Goal: Information Seeking & Learning: Learn about a topic

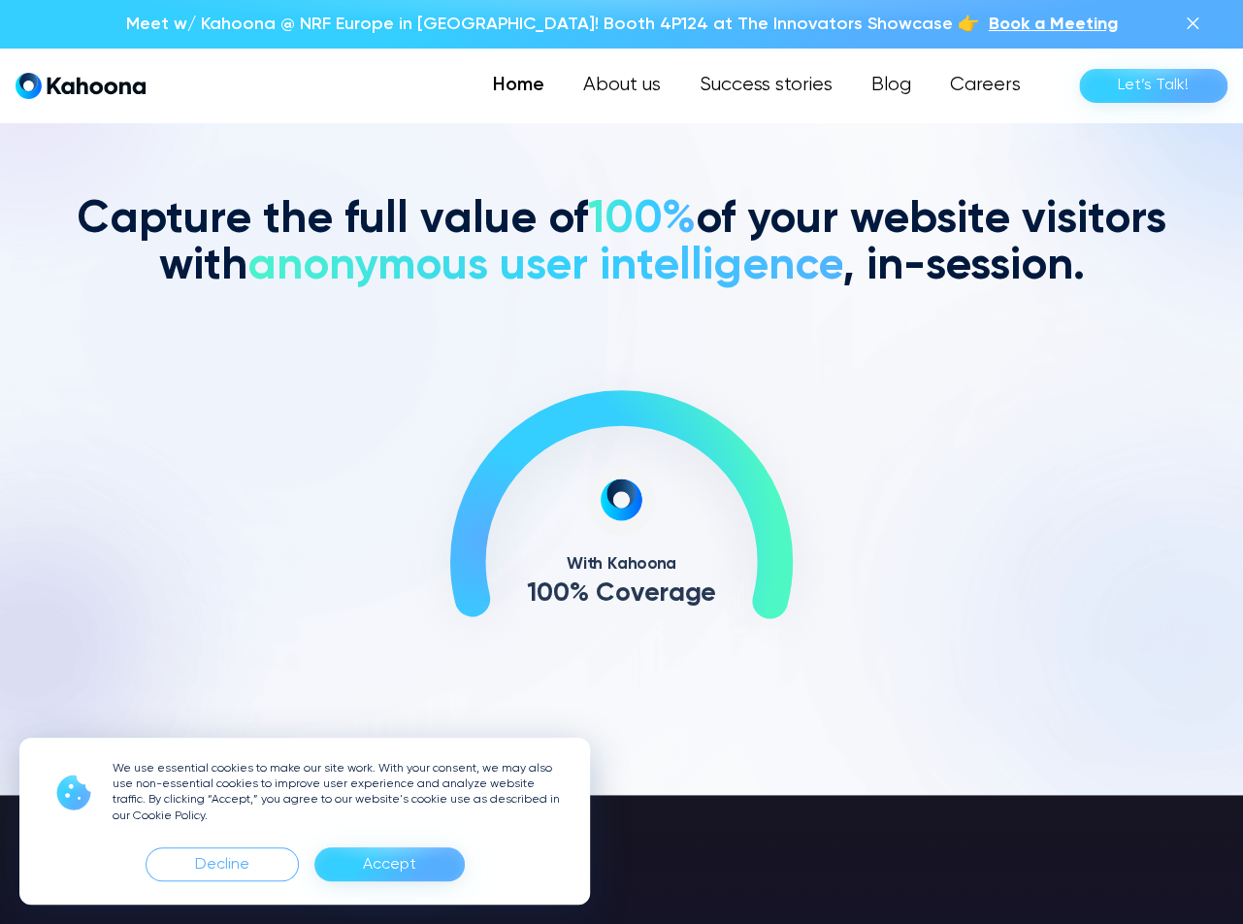
scroll to position [841, 0]
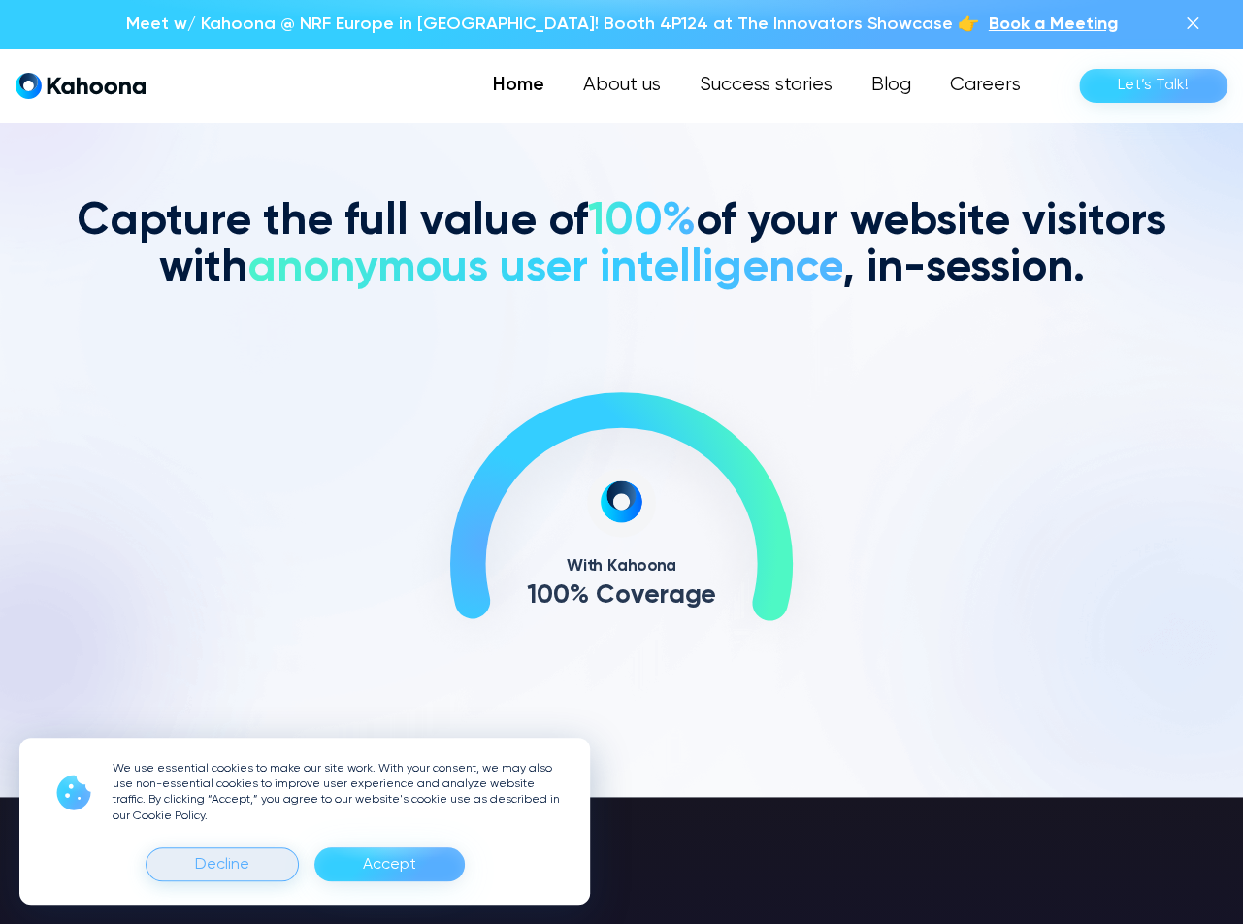
click at [267, 860] on div "Decline" at bounding box center [222, 864] width 153 height 34
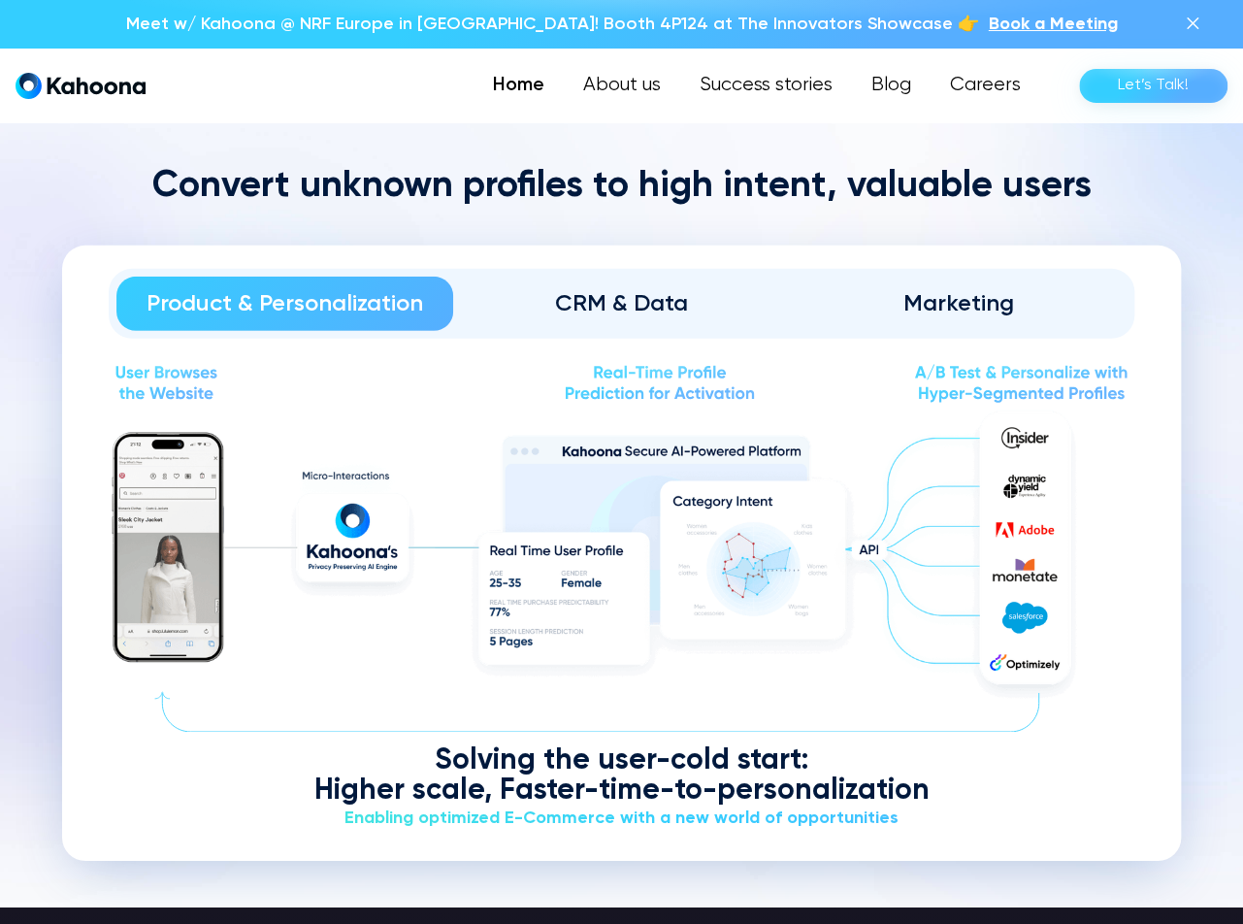
scroll to position [2270, 0]
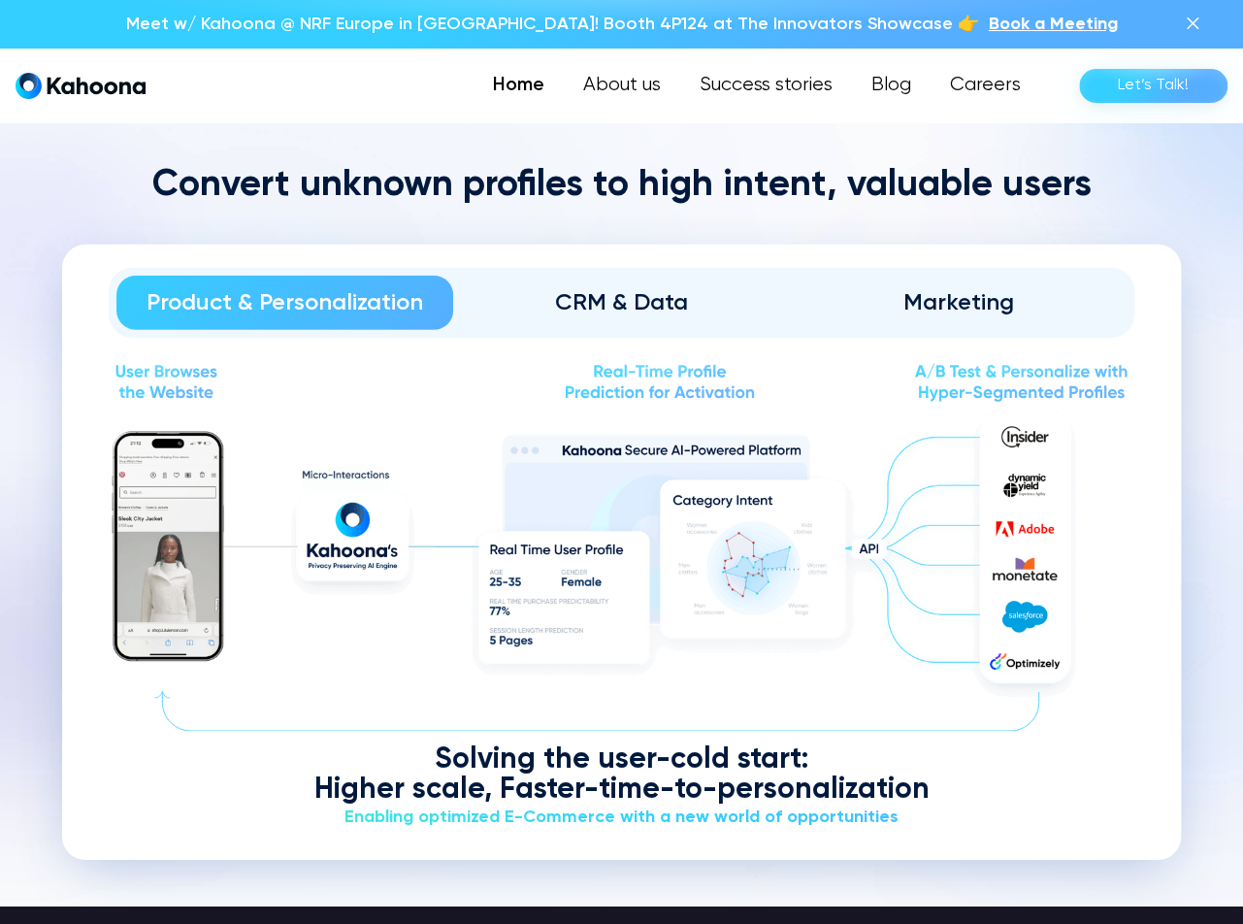
click at [562, 336] on div "Product & Personalization CRM & Data Marketing Solving the user-cold start: Hig…" at bounding box center [621, 552] width 1119 height 614
click at [591, 282] on link "CRM & Data" at bounding box center [621, 303] width 337 height 54
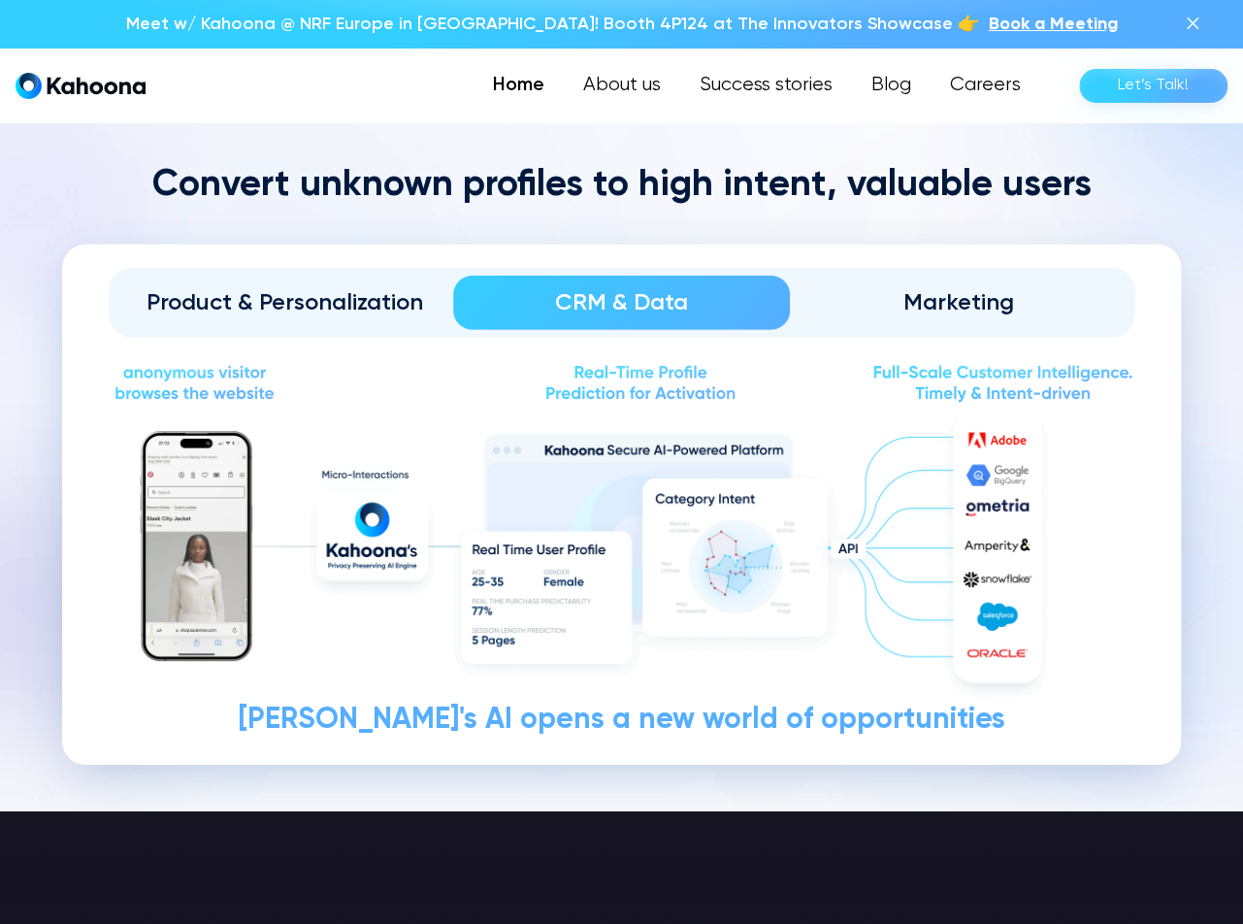
click at [960, 303] on div "Marketing" at bounding box center [958, 302] width 282 height 31
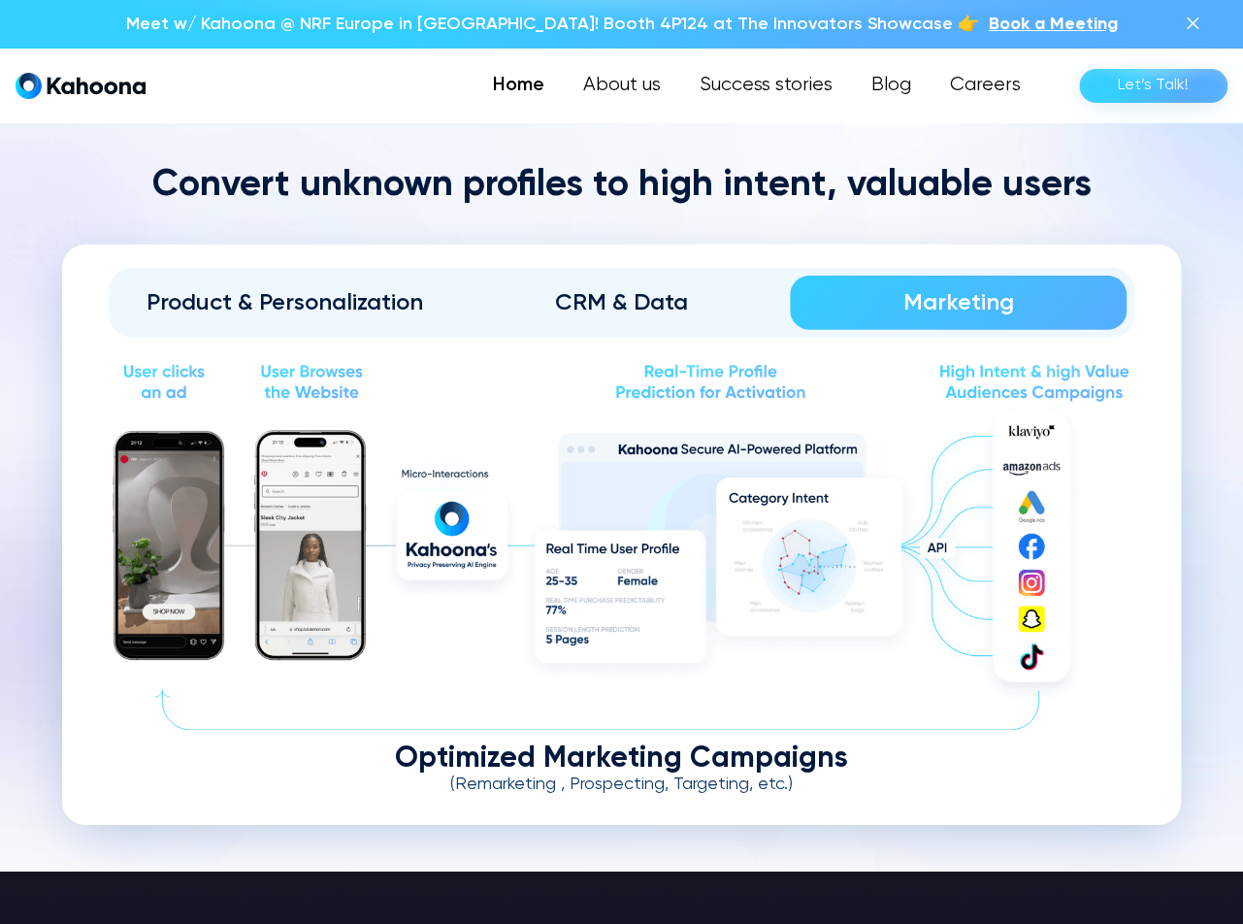
click at [610, 292] on div "CRM & Data" at bounding box center [621, 302] width 282 height 31
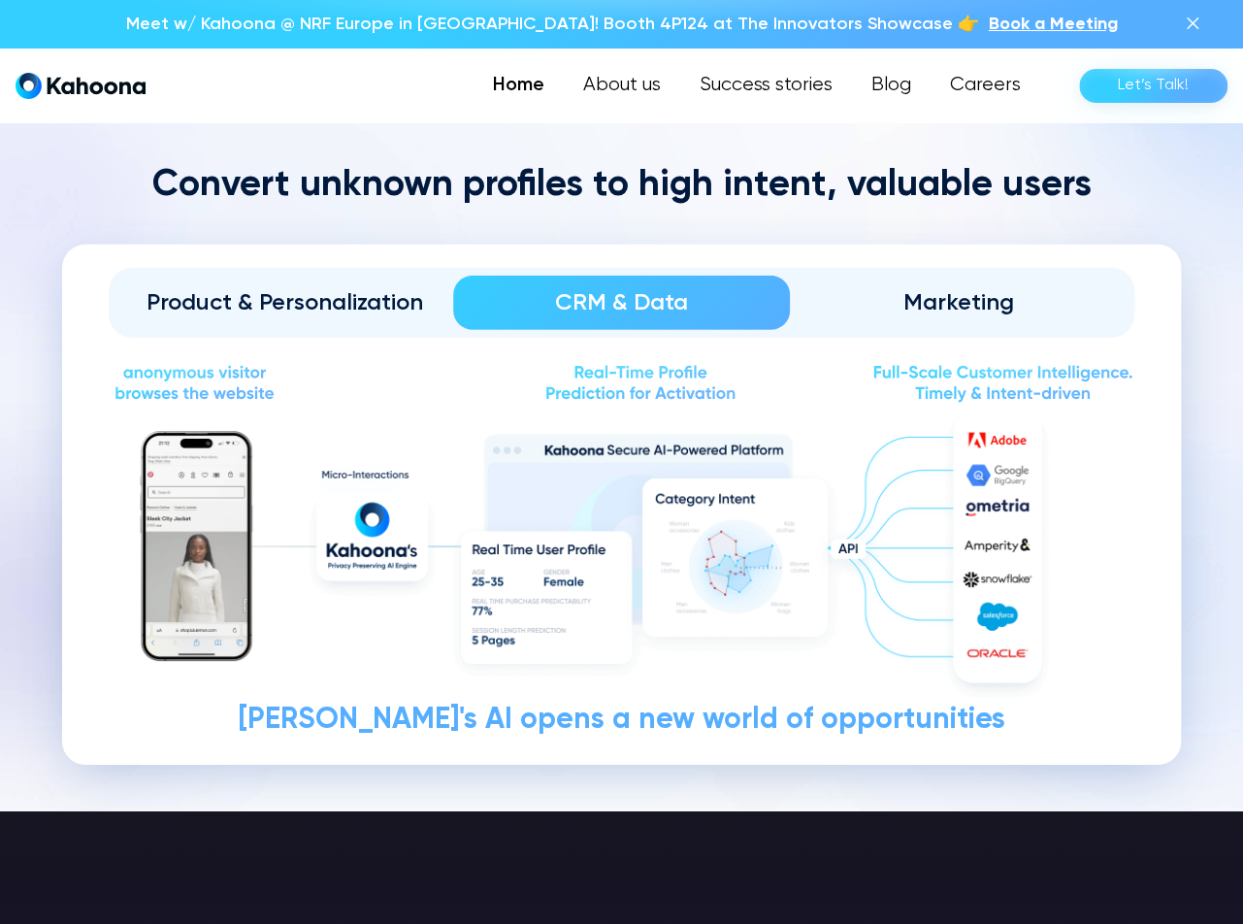
click at [951, 318] on link "Marketing" at bounding box center [958, 303] width 337 height 54
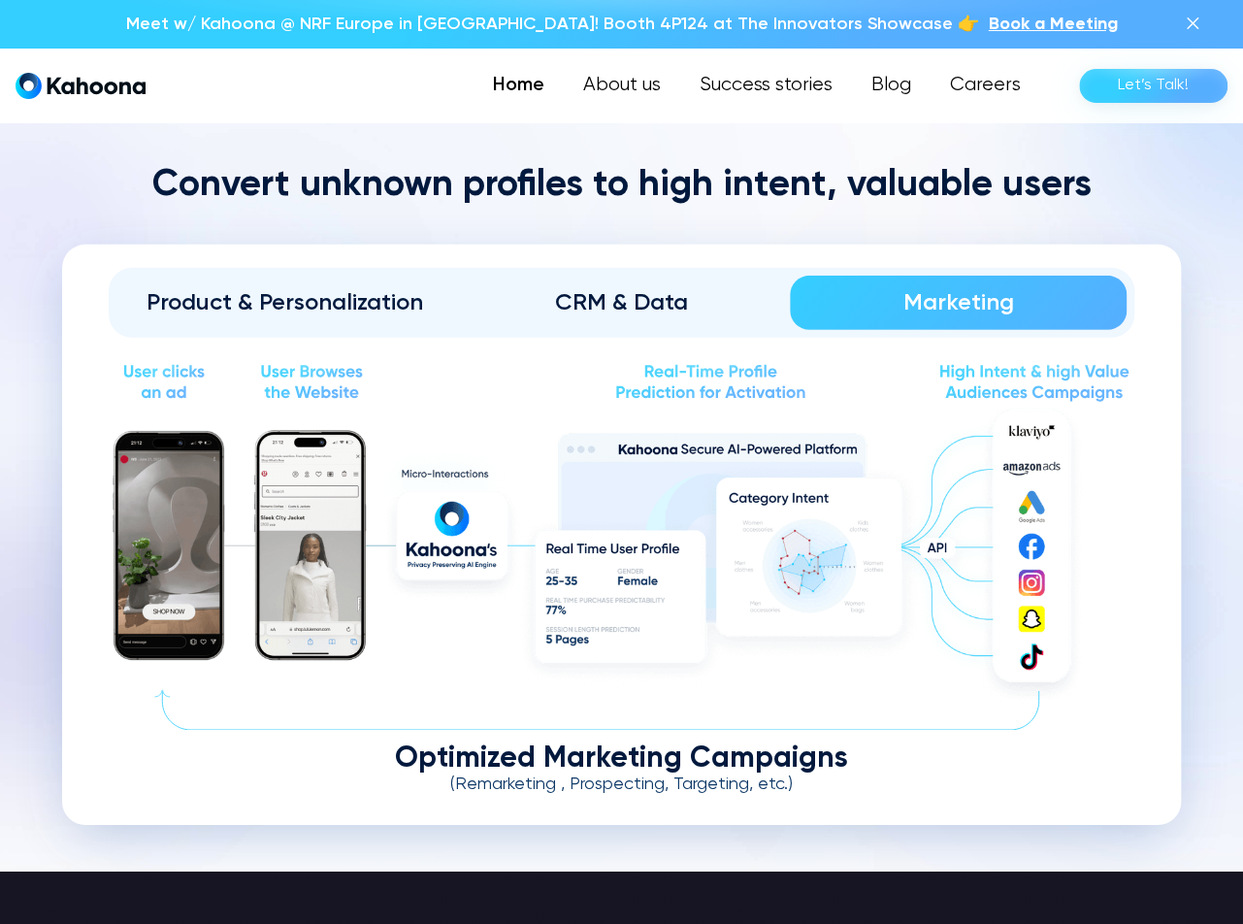
click at [631, 287] on div "CRM & Data" at bounding box center [621, 302] width 282 height 31
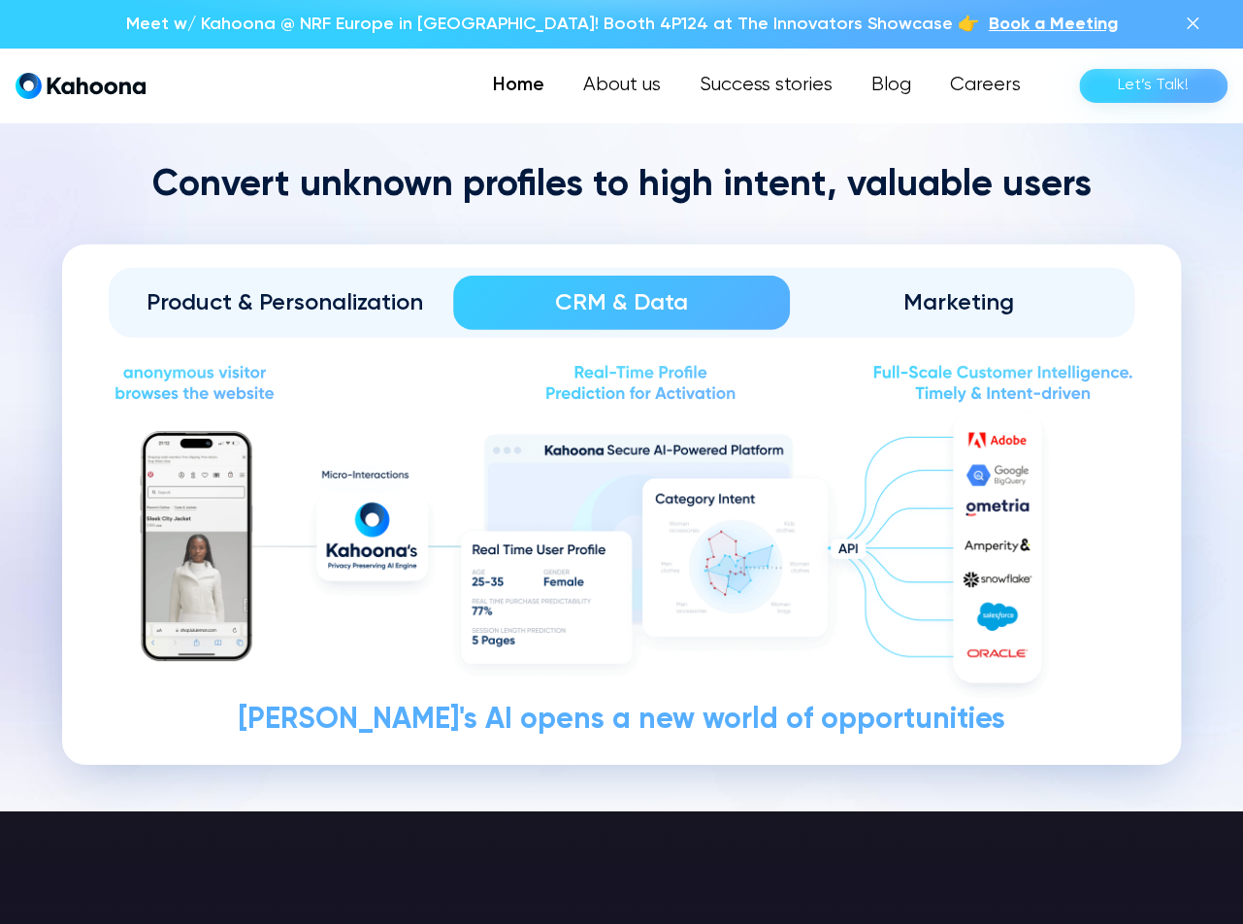
click at [194, 279] on link "Product & Personalization" at bounding box center [284, 303] width 337 height 54
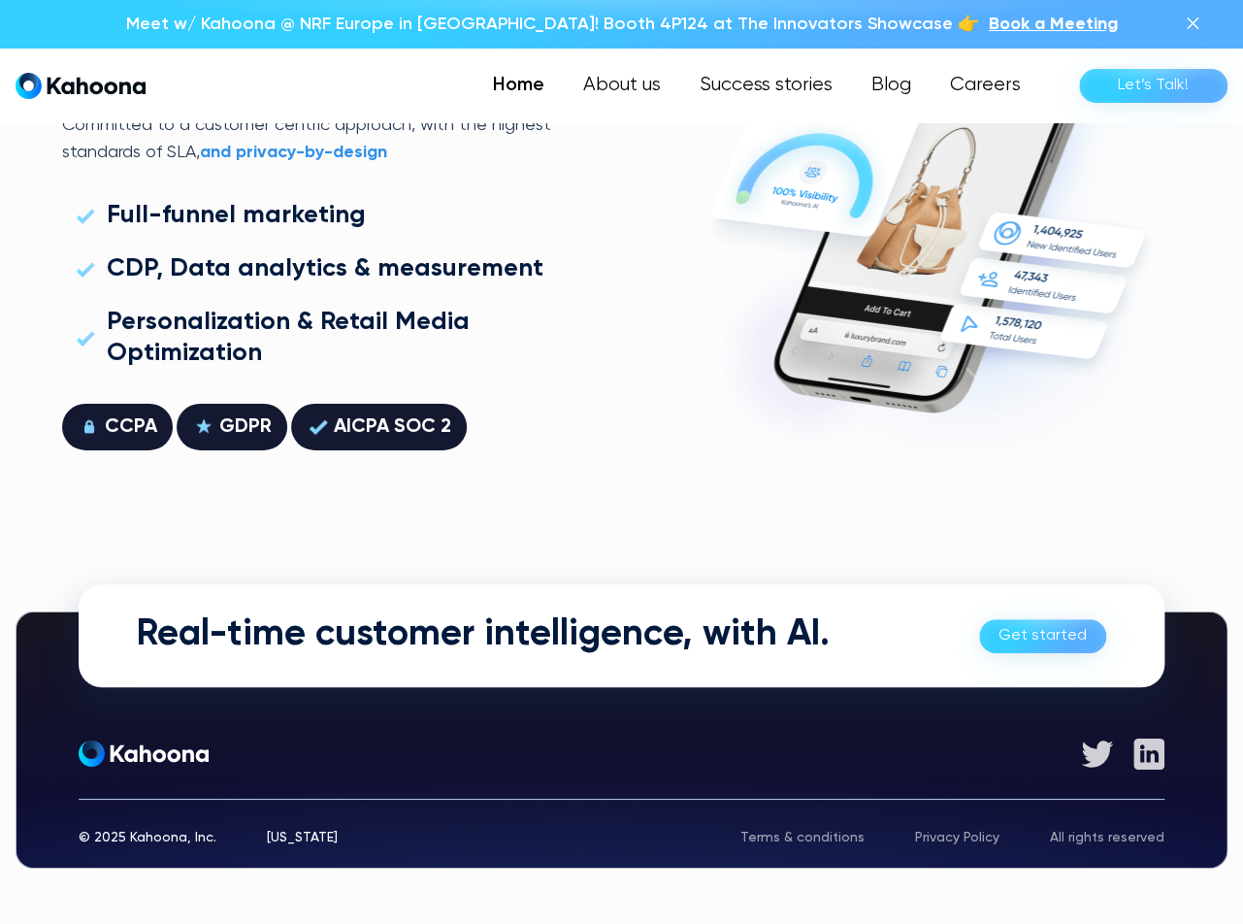
scroll to position [5354, 0]
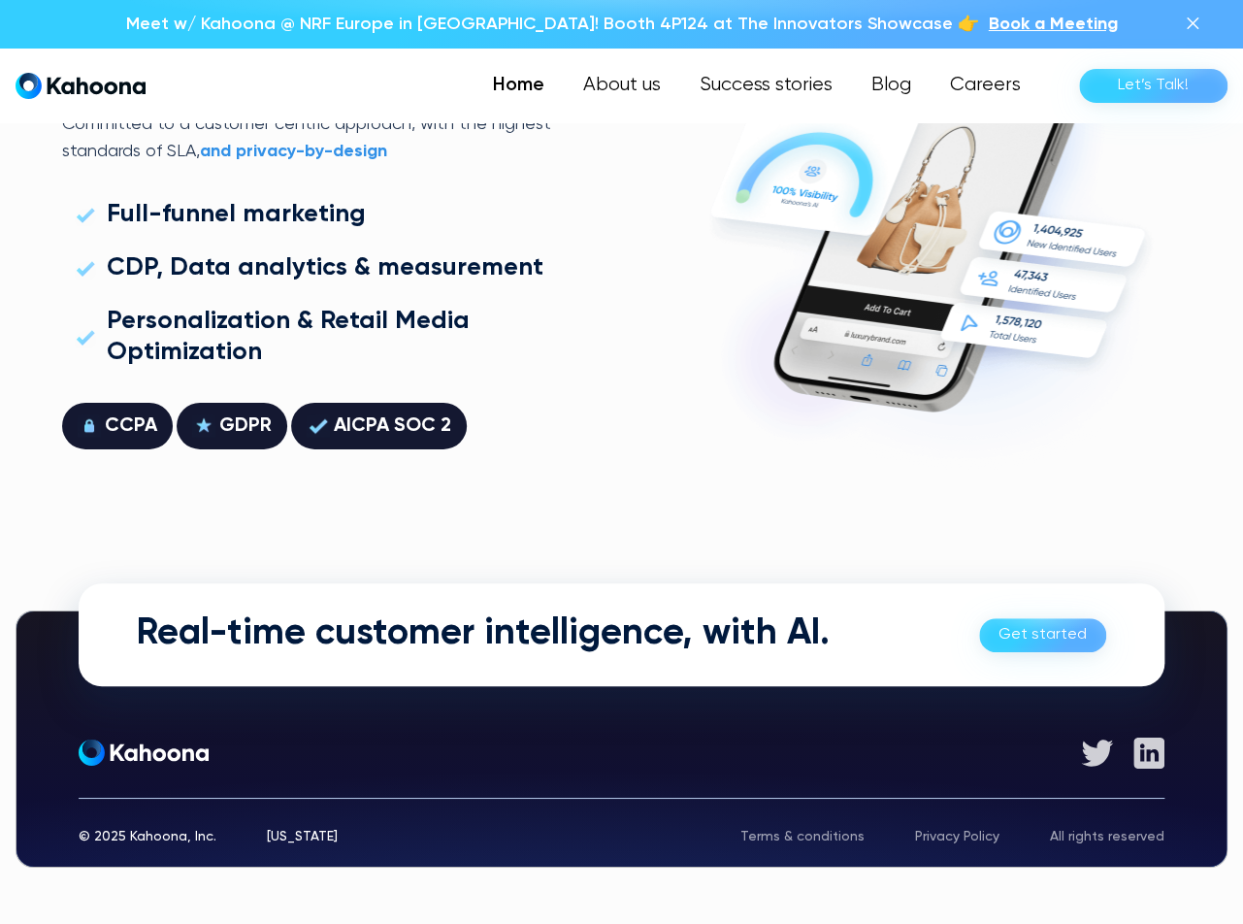
click at [1083, 631] on link "Get started" at bounding box center [1042, 635] width 127 height 34
click at [625, 90] on link "About us" at bounding box center [621, 85] width 118 height 39
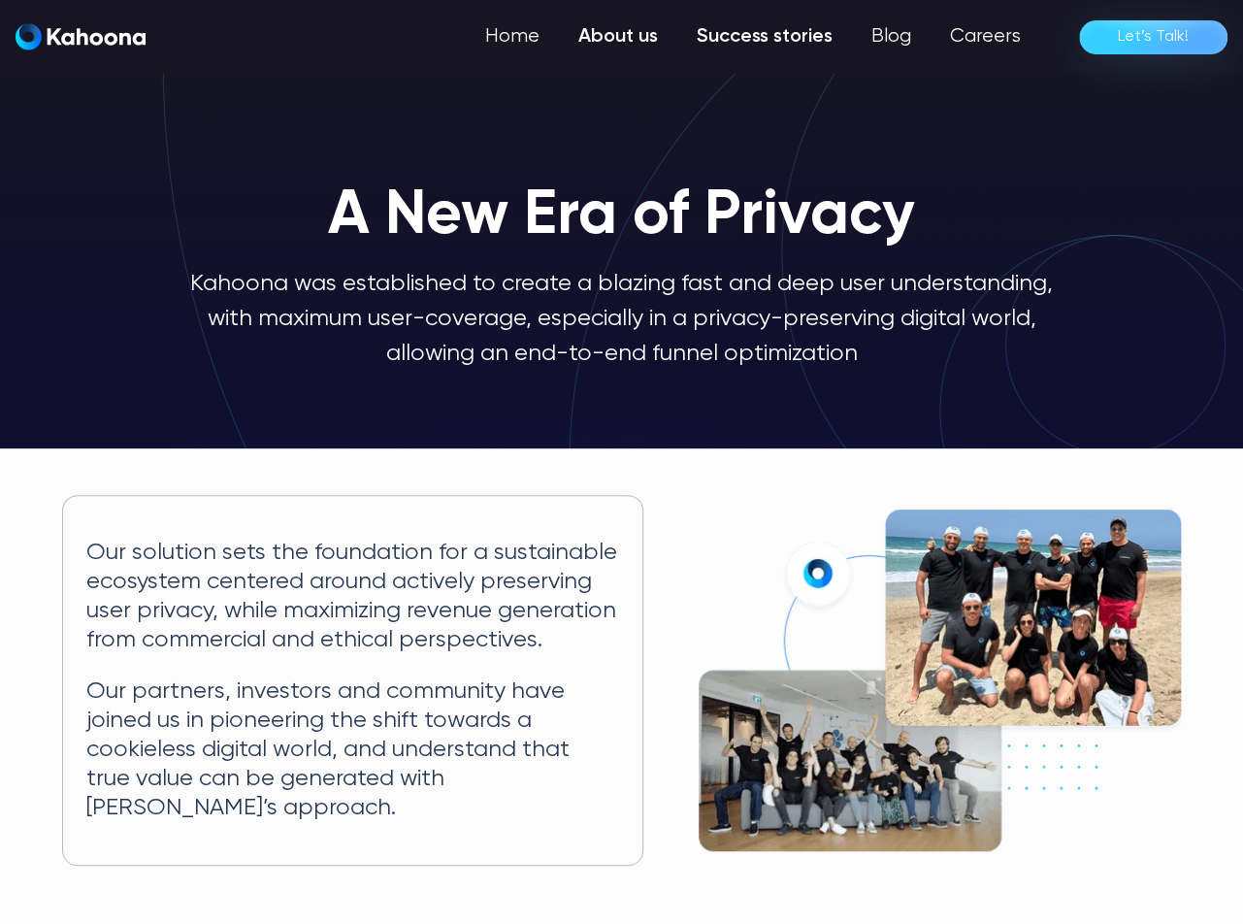
click at [775, 30] on link "Success stories" at bounding box center [764, 36] width 175 height 39
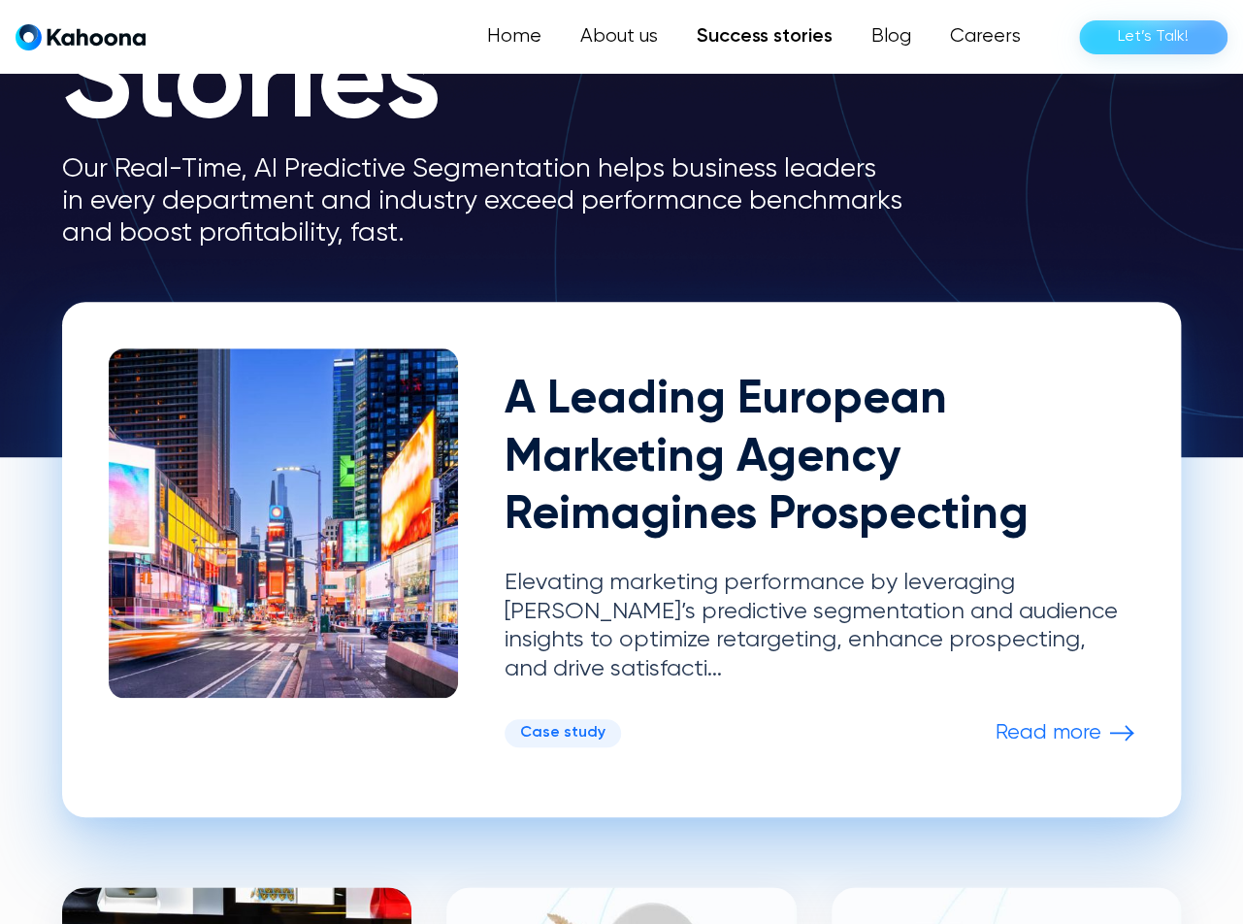
scroll to position [254, 0]
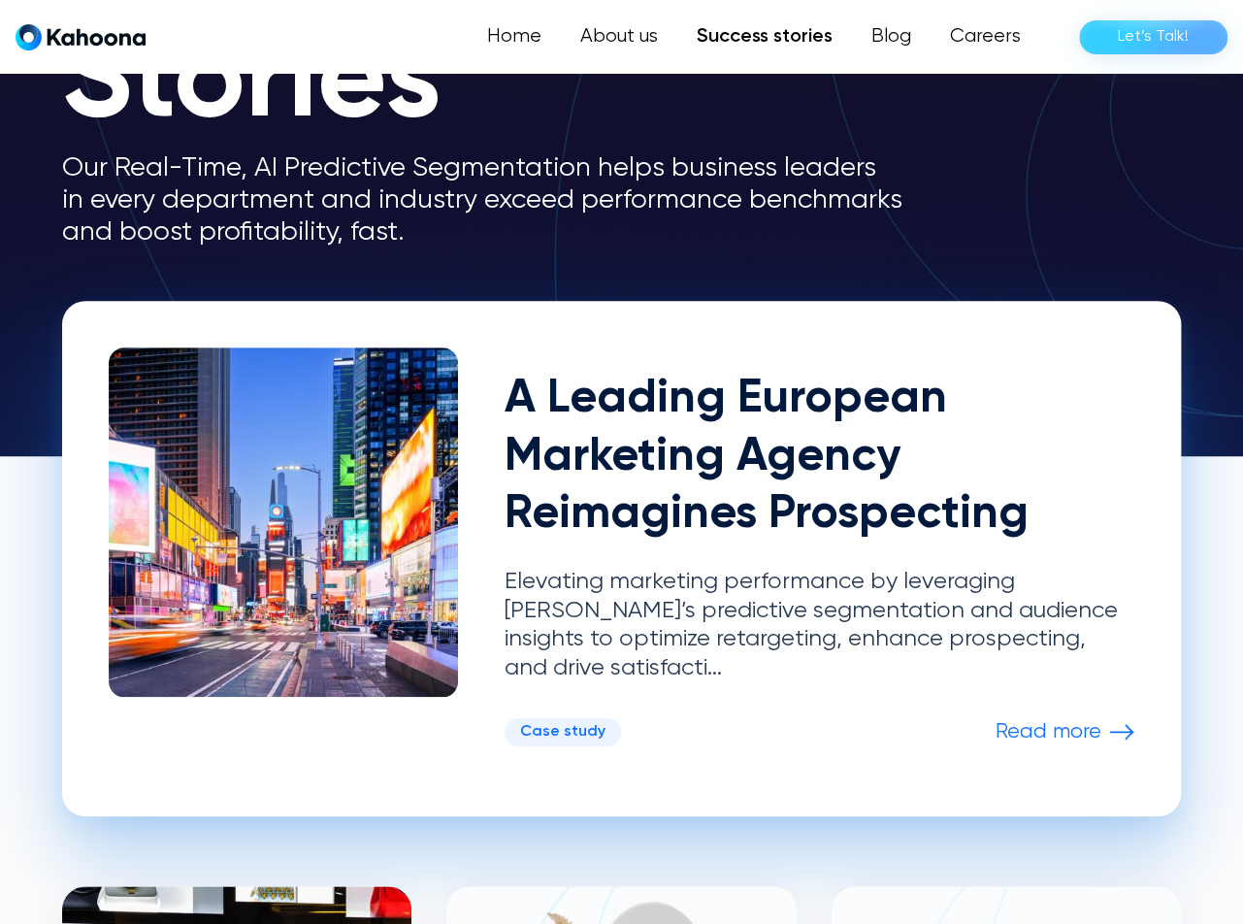
click at [1067, 719] on p "Read more" at bounding box center [1049, 731] width 106 height 25
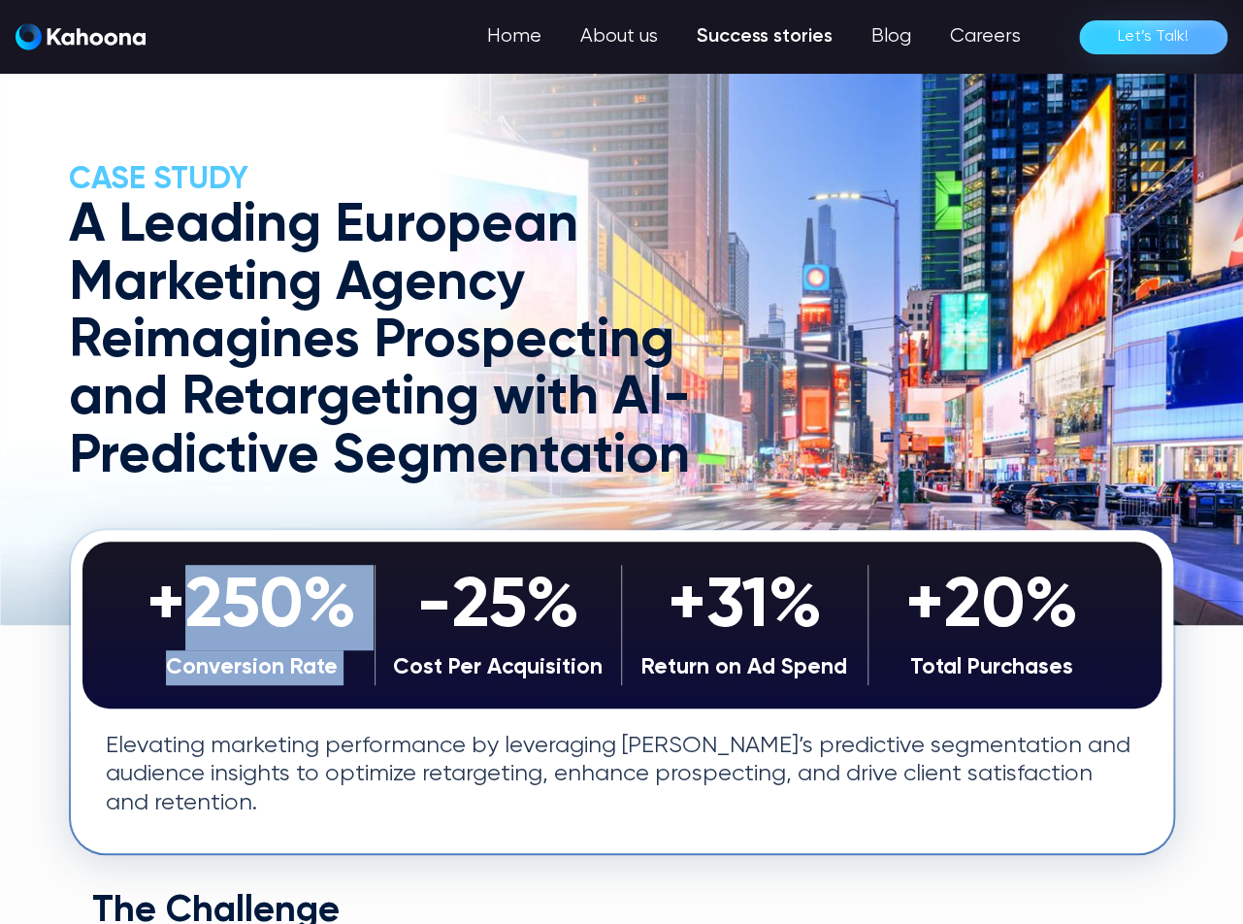
drag, startPoint x: 182, startPoint y: 591, endPoint x: 383, endPoint y: 592, distance: 200.9
click at [383, 592] on div "+250% Conversion Rate -25% Cost Per Acquisition +31% Return on Ad Spend +20% To…" at bounding box center [621, 625] width 1079 height 166
click at [315, 701] on div "+250% Conversion Rate -25% Cost Per Acquisition +31% Return on Ad Spend +20% To…" at bounding box center [621, 625] width 1079 height 166
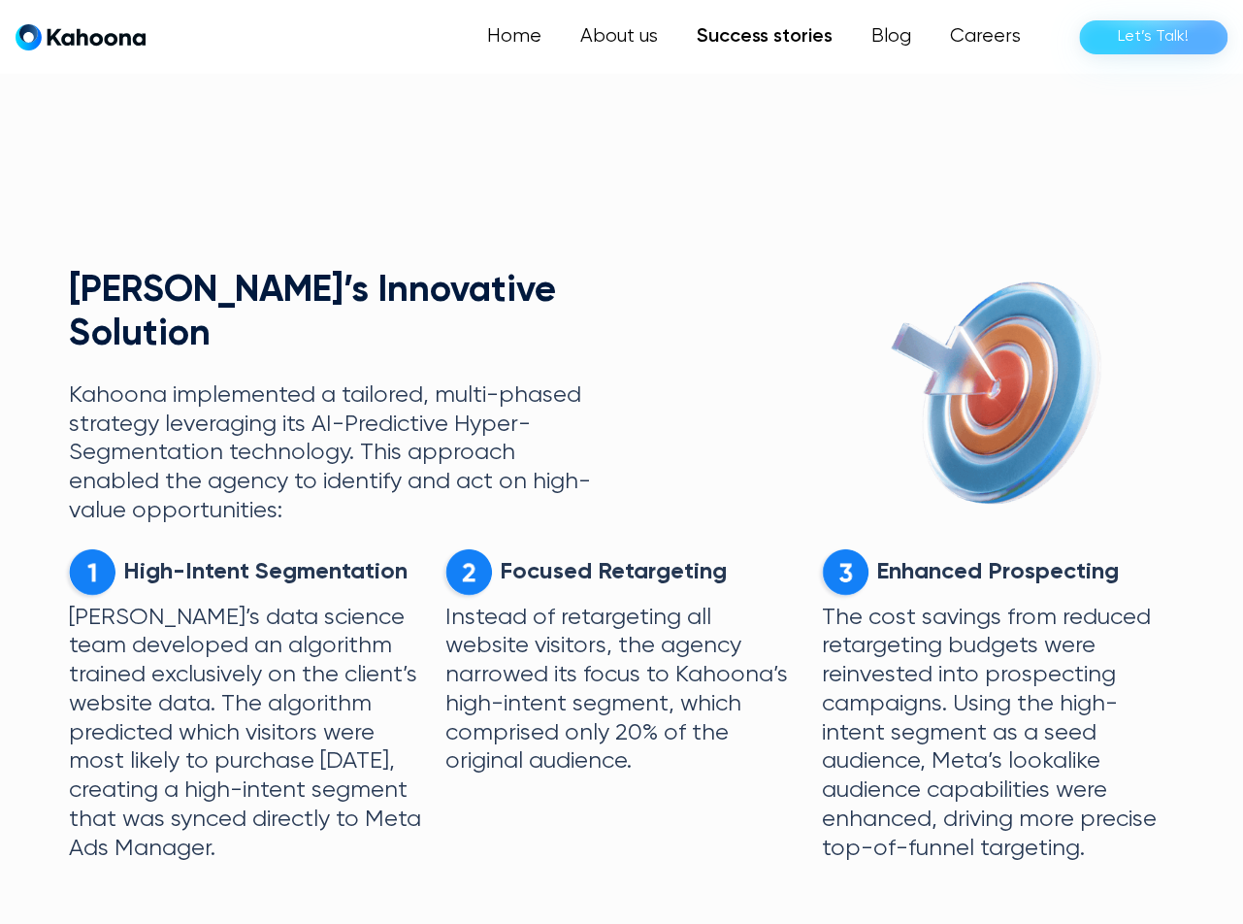
scroll to position [1363, 0]
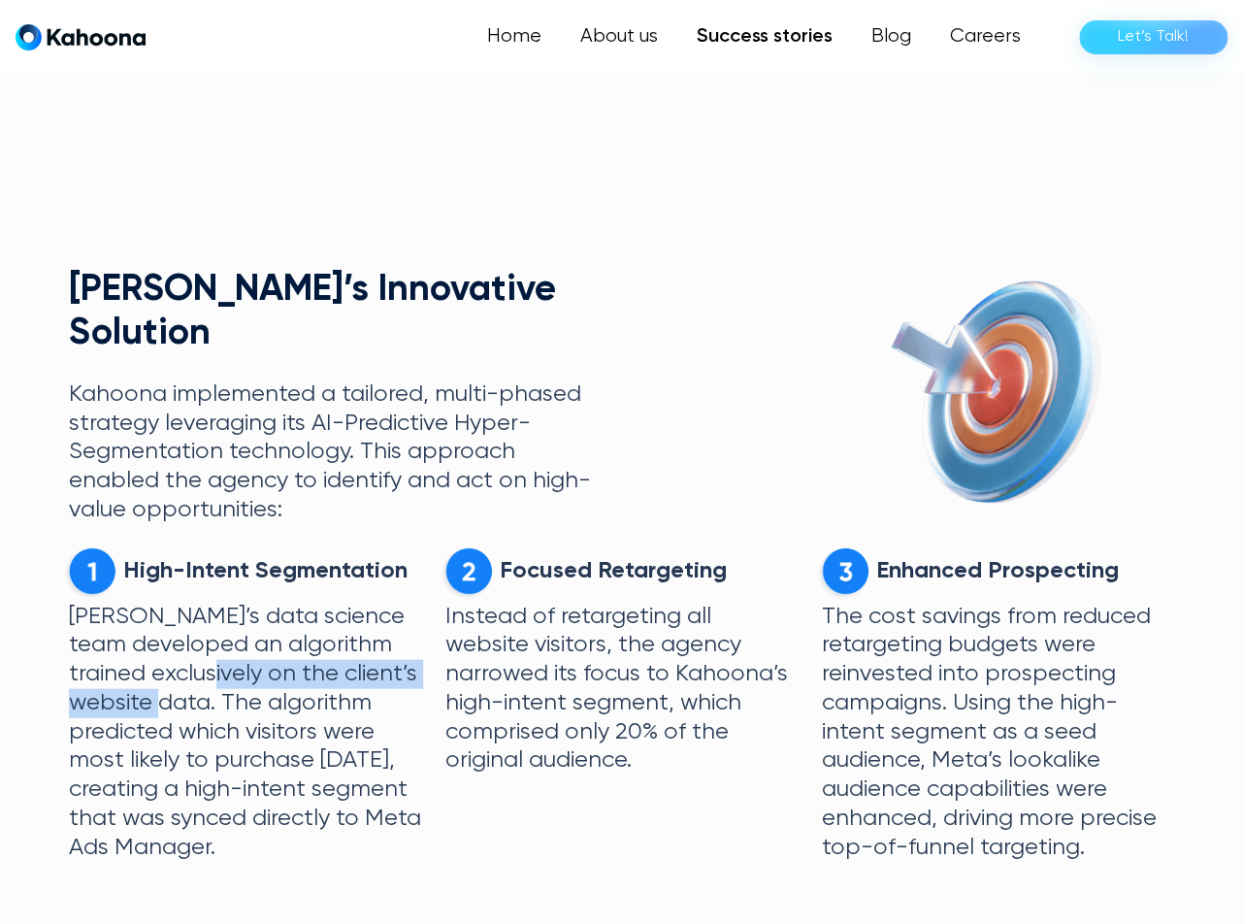
drag, startPoint x: 188, startPoint y: 665, endPoint x: 136, endPoint y: 684, distance: 55.9
click at [136, 684] on p "[PERSON_NAME]’s data science team developed an algorithm trained exclusively on…" at bounding box center [245, 732] width 353 height 260
click at [199, 775] on p "Kahoona’s data science team developed an algorithm trained exclusively on the c…" at bounding box center [245, 732] width 353 height 260
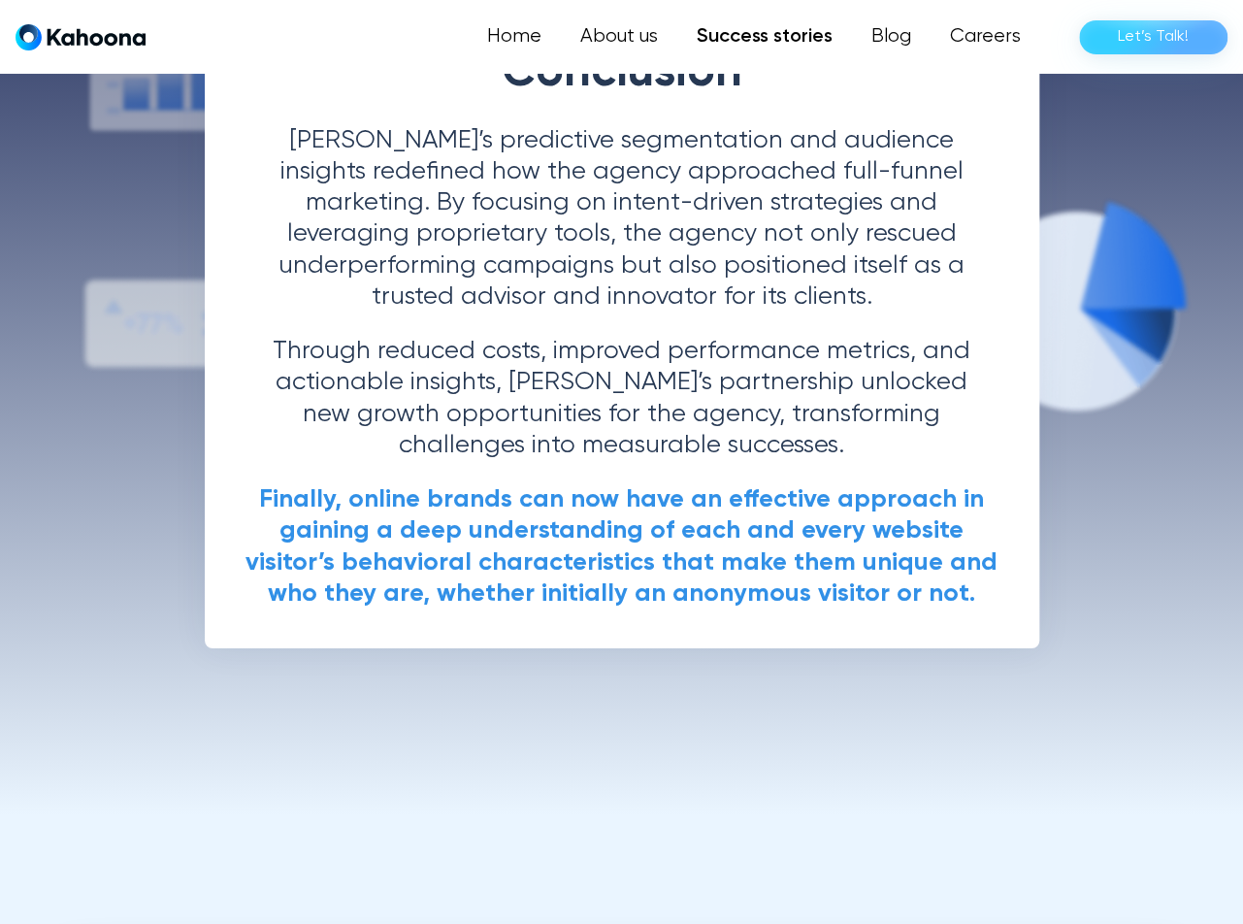
scroll to position [5424, 0]
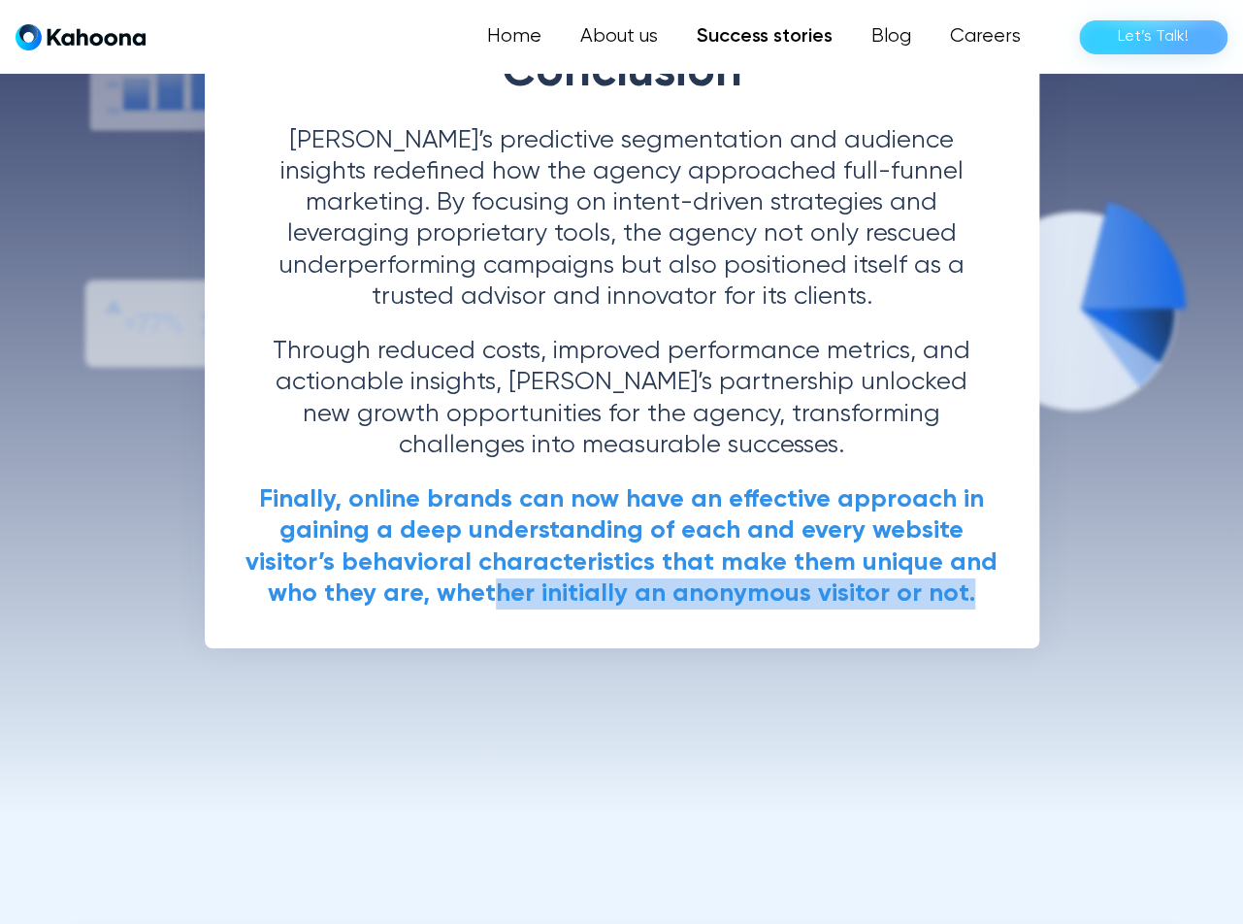
drag, startPoint x: 543, startPoint y: 550, endPoint x: 920, endPoint y: 548, distance: 377.6
click at [920, 548] on p "Finally, online brands can now have an effective approach in gaining a deep und…" at bounding box center [622, 546] width 767 height 125
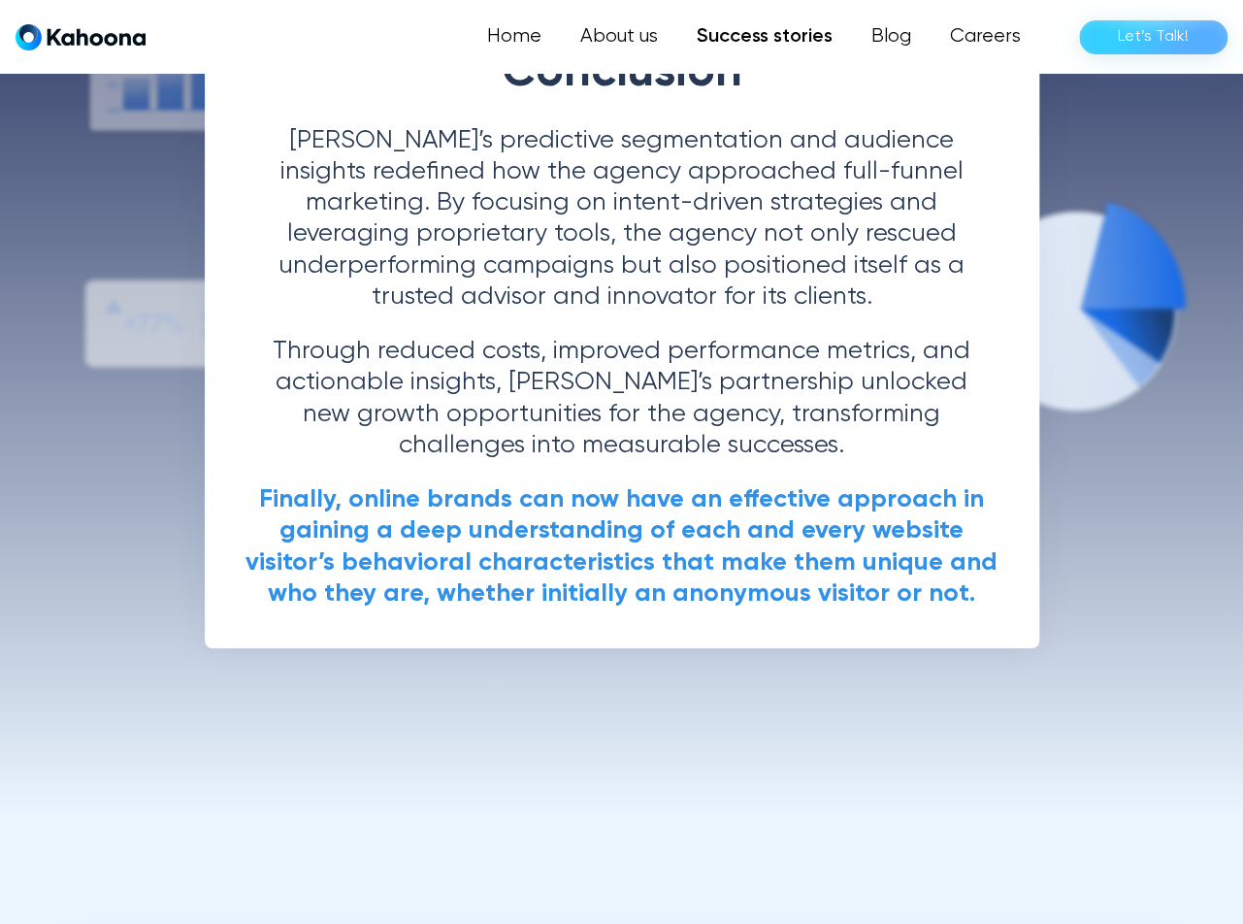
click at [932, 544] on p "Finally, online brands can now have an effective approach in gaining a deep und…" at bounding box center [622, 546] width 767 height 125
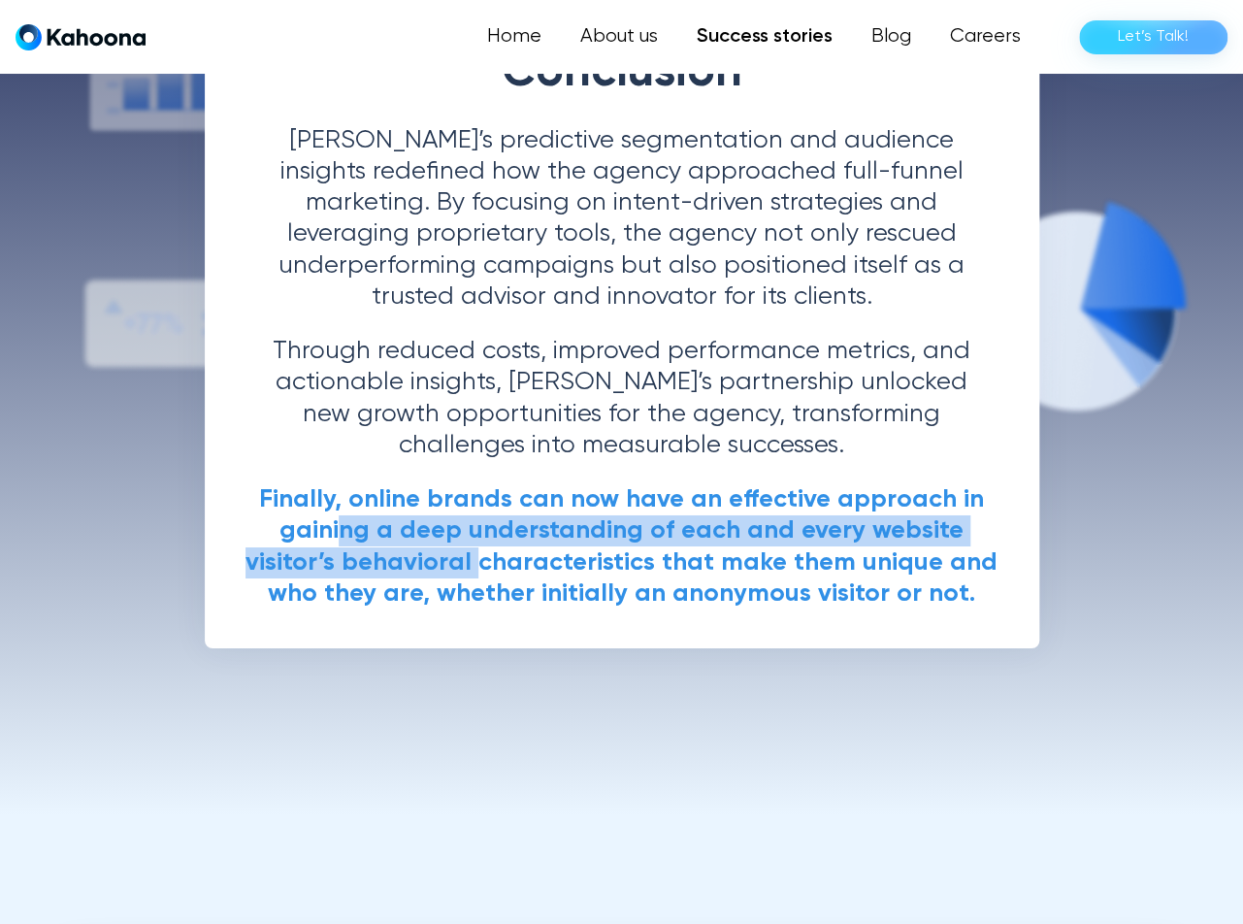
drag, startPoint x: 304, startPoint y: 483, endPoint x: 383, endPoint y: 508, distance: 83.2
click at [383, 508] on strong "Finally, online brands can now have an effective approach in gaining a deep und…" at bounding box center [622, 546] width 752 height 119
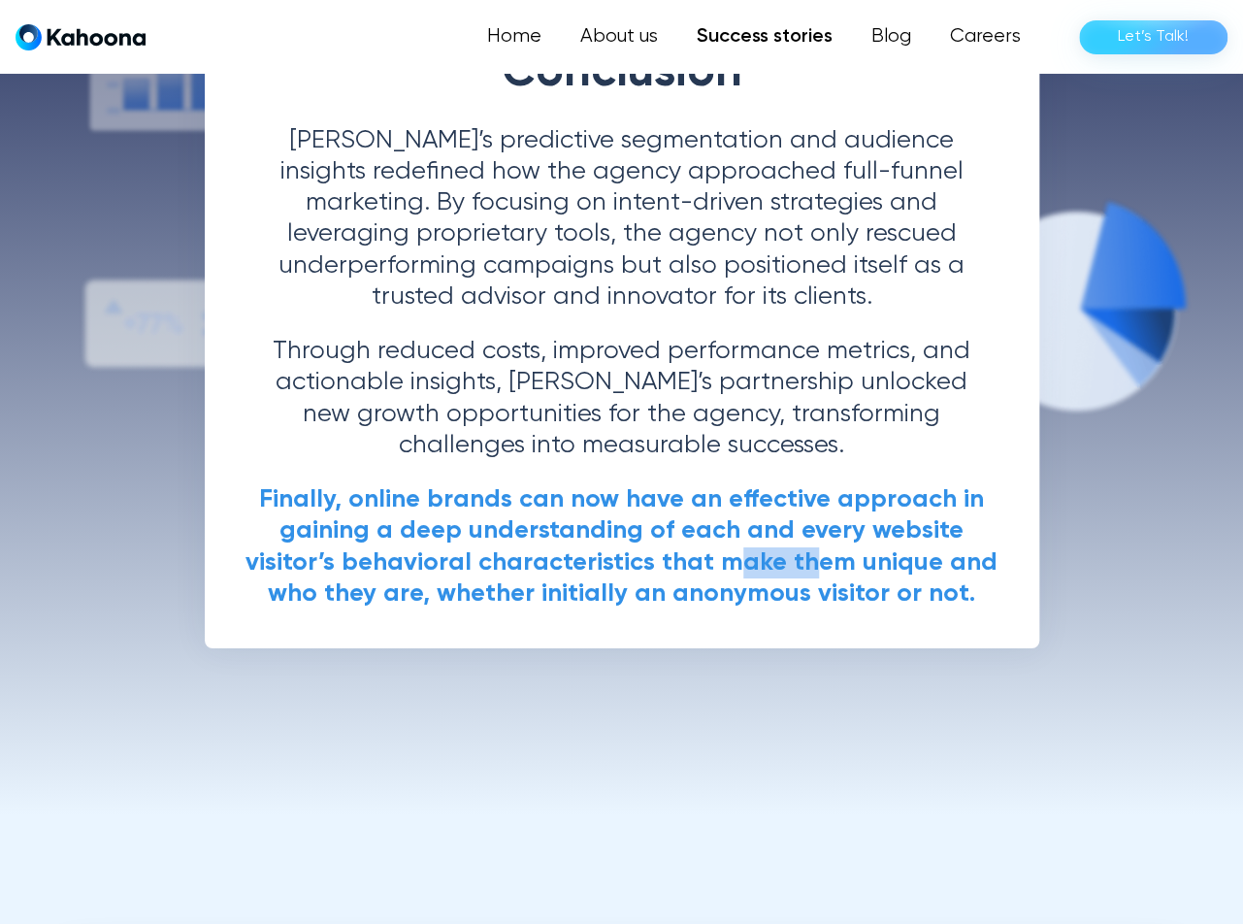
drag, startPoint x: 705, startPoint y: 508, endPoint x: 717, endPoint y: 511, distance: 12.9
click at [710, 508] on strong "Finally, online brands can now have an effective approach in gaining a deep und…" at bounding box center [622, 546] width 752 height 119
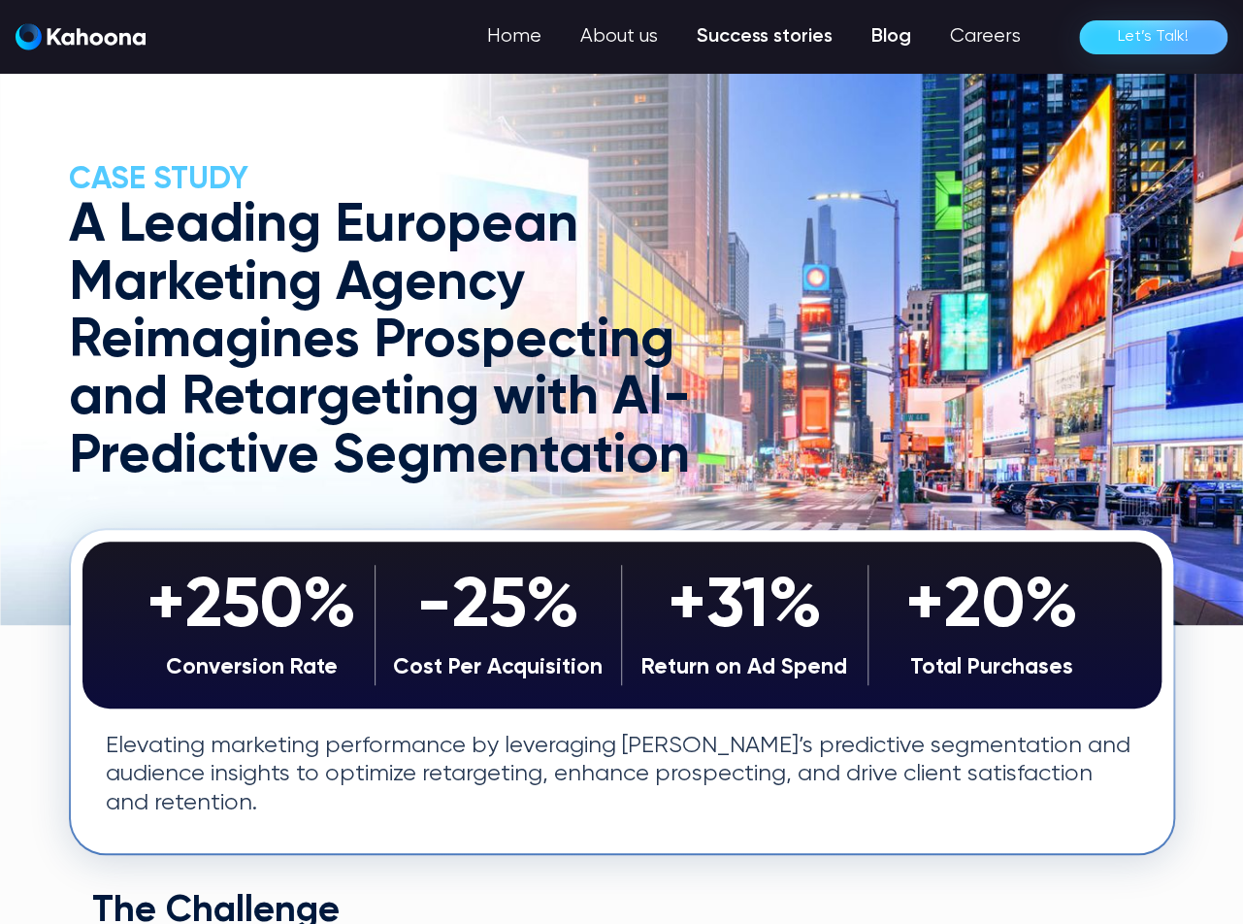
scroll to position [0, 0]
click at [902, 37] on link "Blog" at bounding box center [891, 36] width 79 height 39
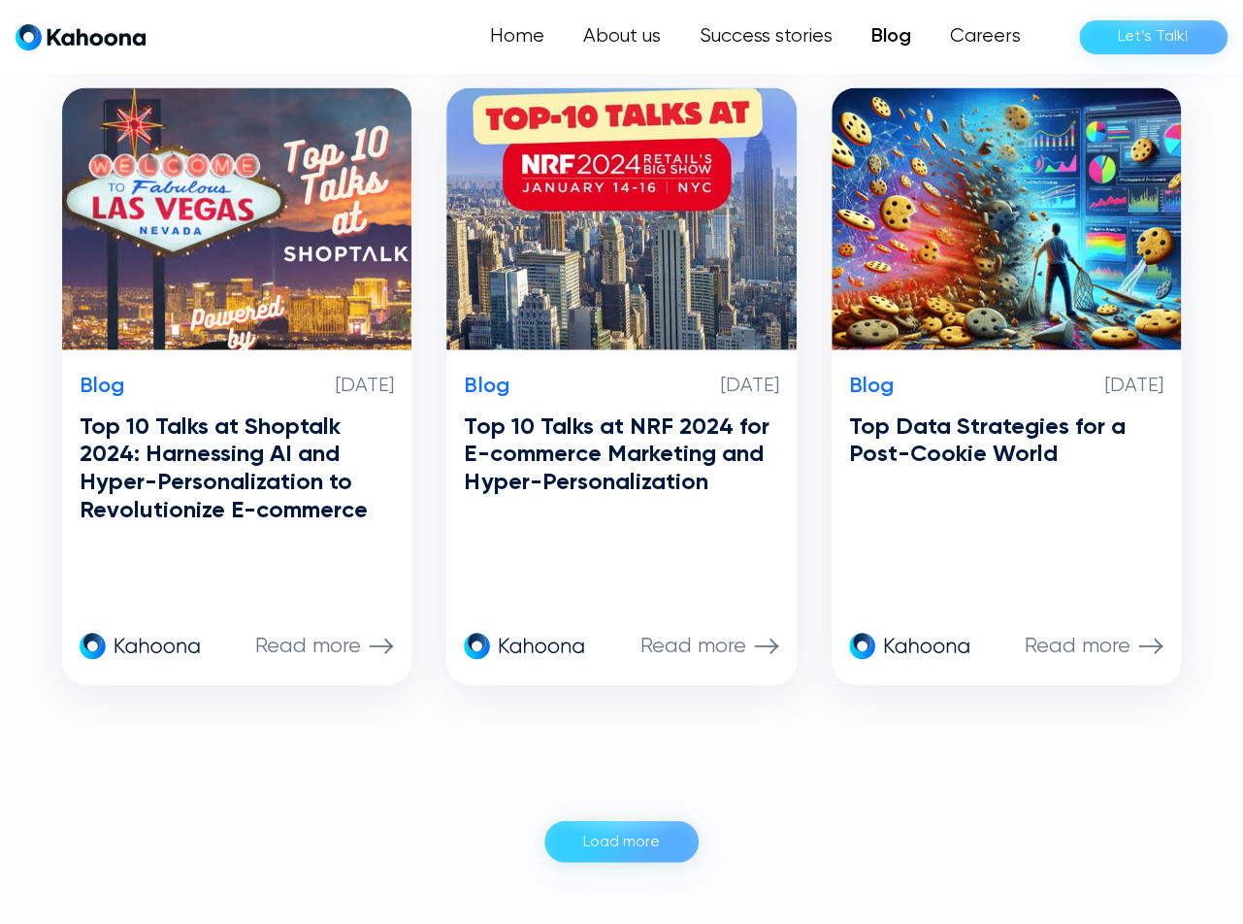
scroll to position [1728, 0]
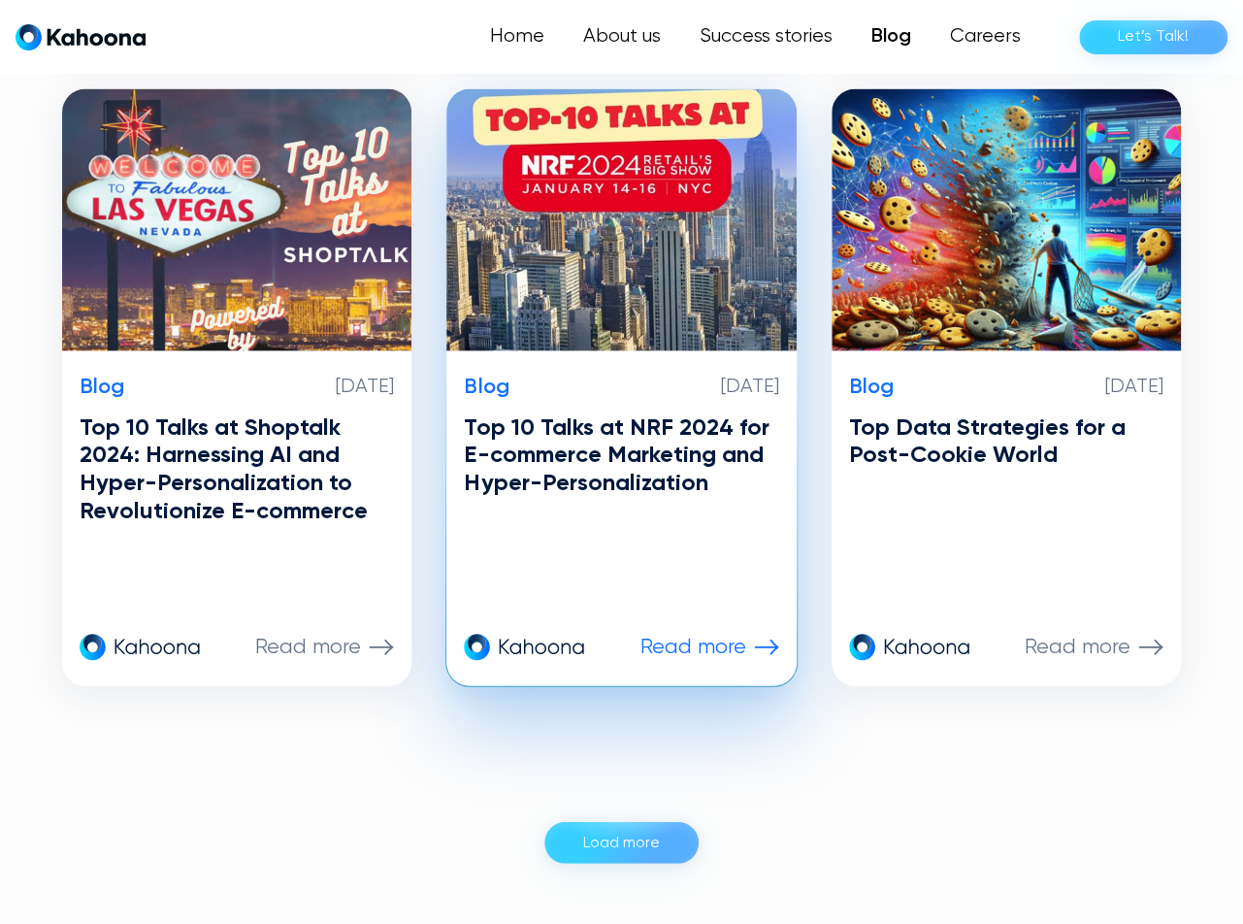
click at [644, 636] on p "Read more" at bounding box center [694, 647] width 106 height 25
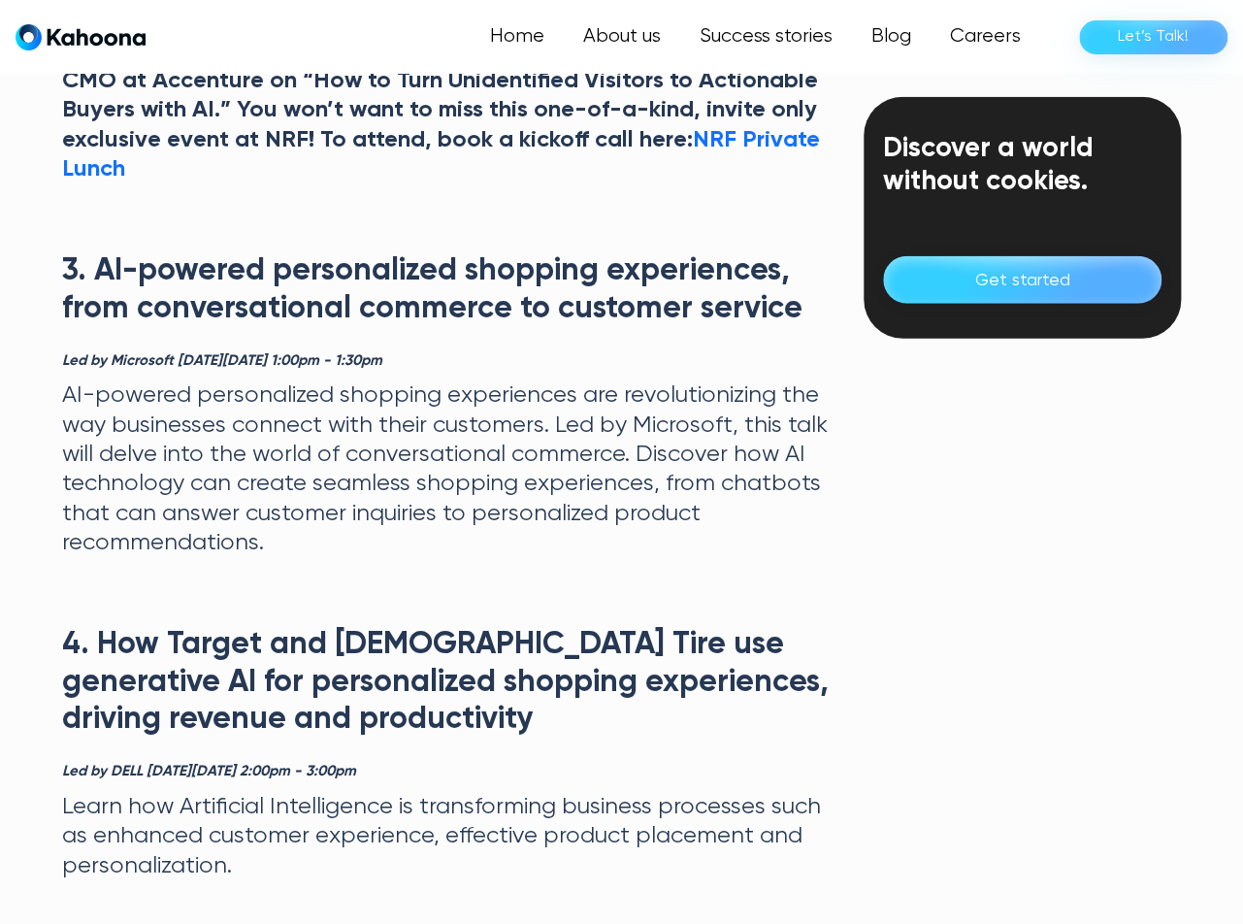
scroll to position [1852, 0]
click at [1156, 859] on div "Discover a world without cookies. Get started" at bounding box center [1022, 776] width 317 height 3805
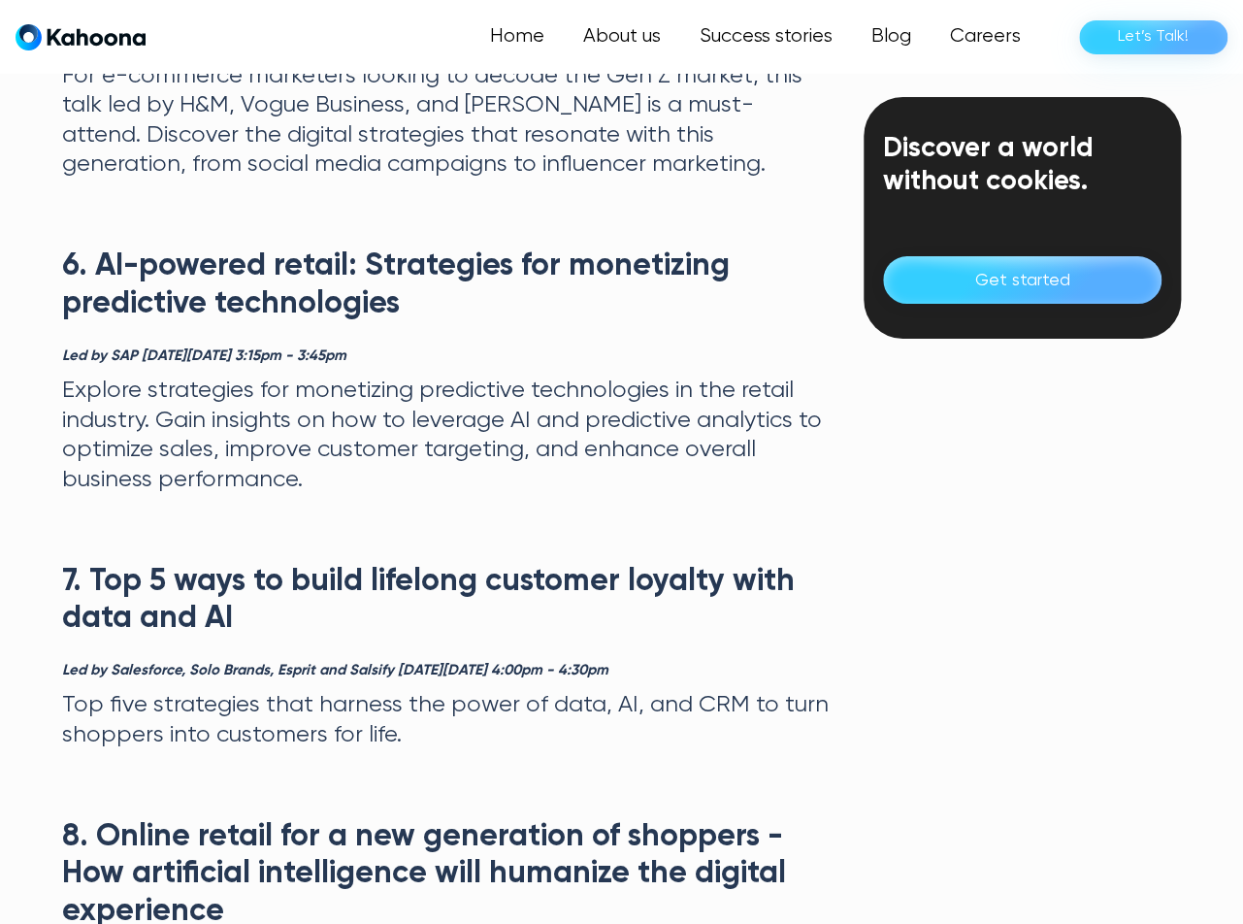
scroll to position [2828, 0]
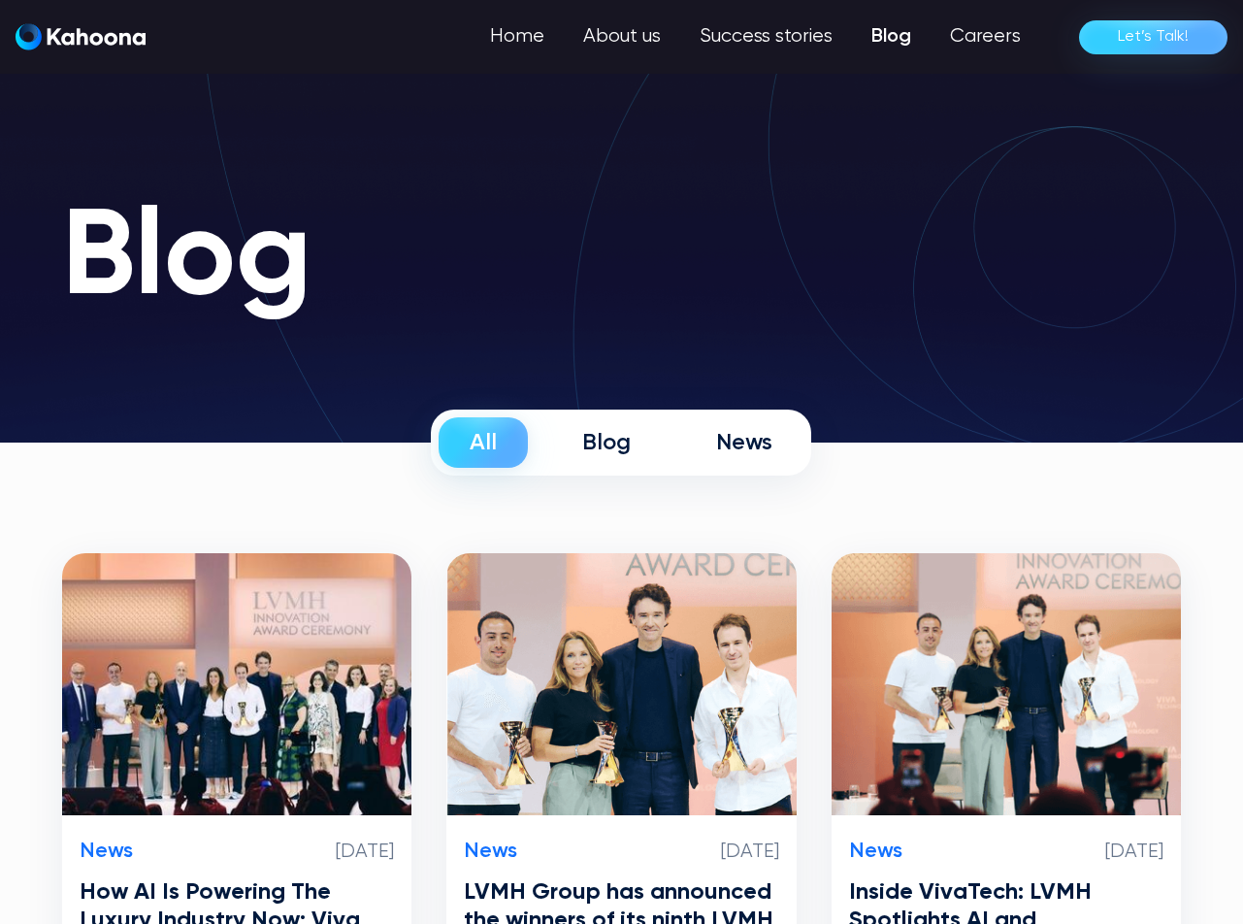
scroll to position [1728, 0]
